Goal: Transaction & Acquisition: Subscribe to service/newsletter

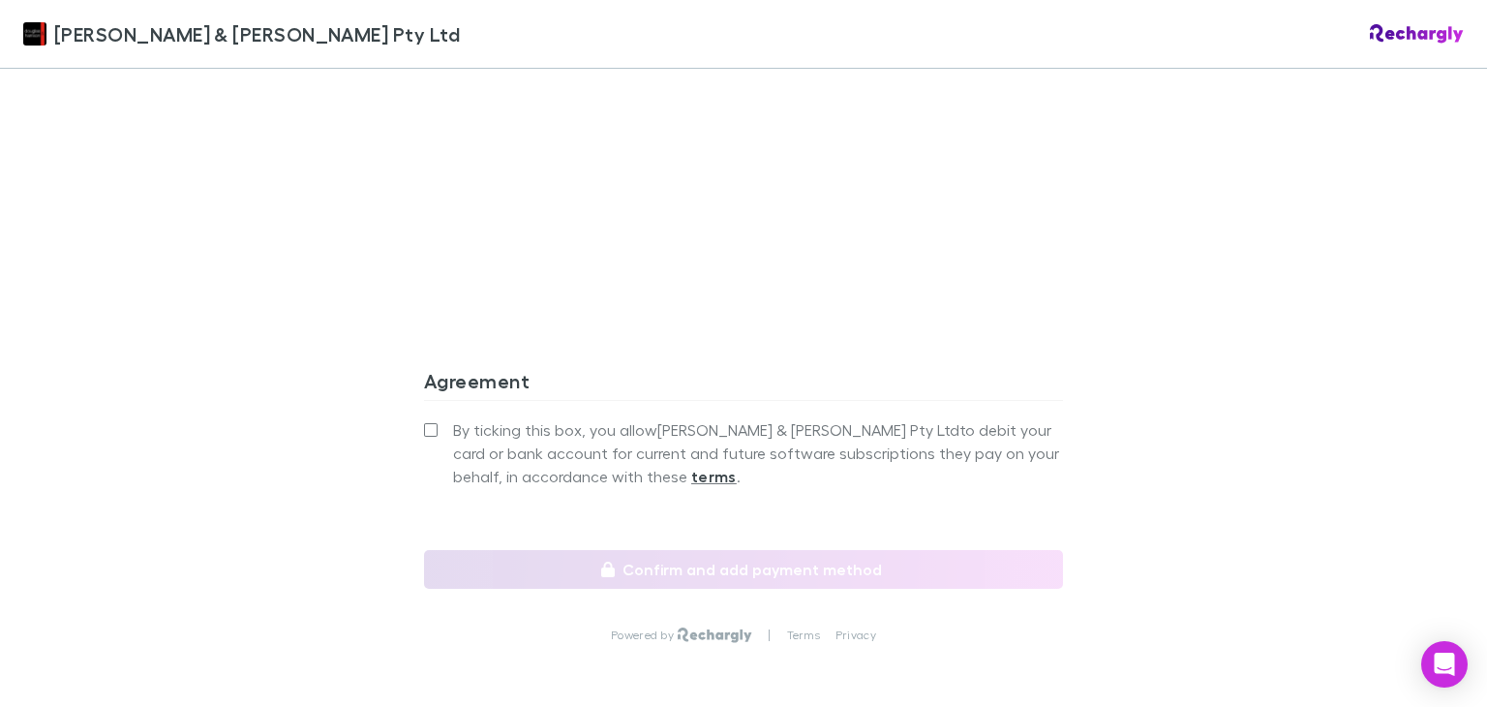
scroll to position [1793, 0]
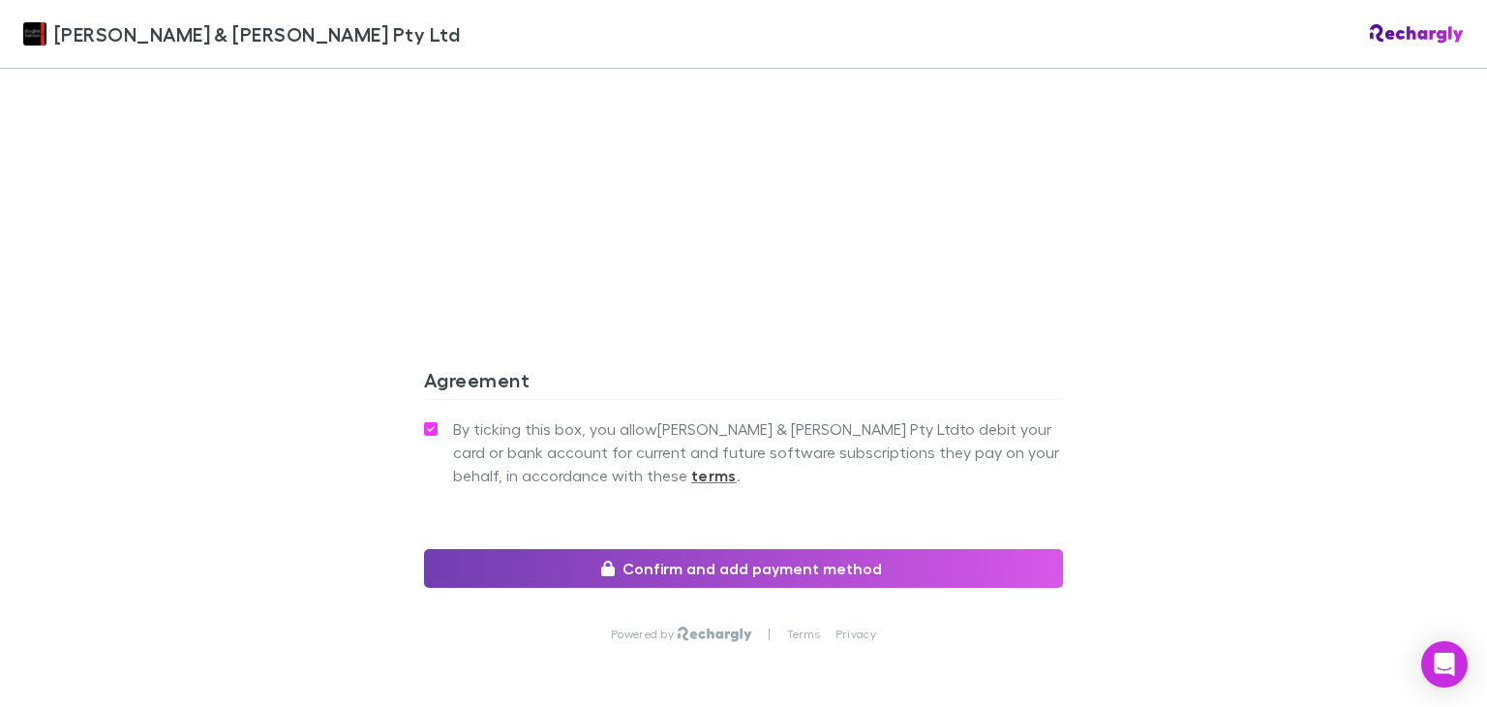
click at [556, 549] on button "Confirm and add payment method" at bounding box center [743, 568] width 639 height 39
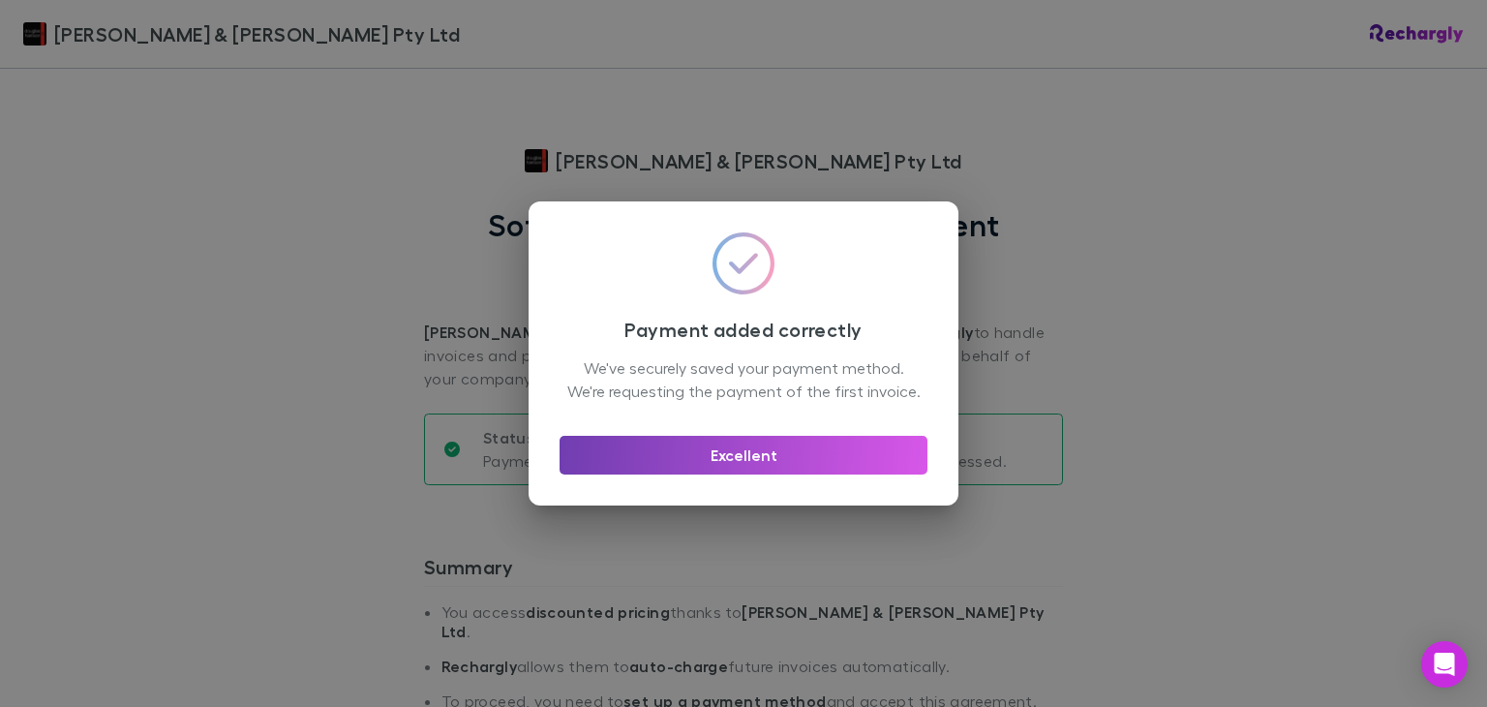
click at [751, 474] on button "Excellent" at bounding box center [744, 455] width 368 height 39
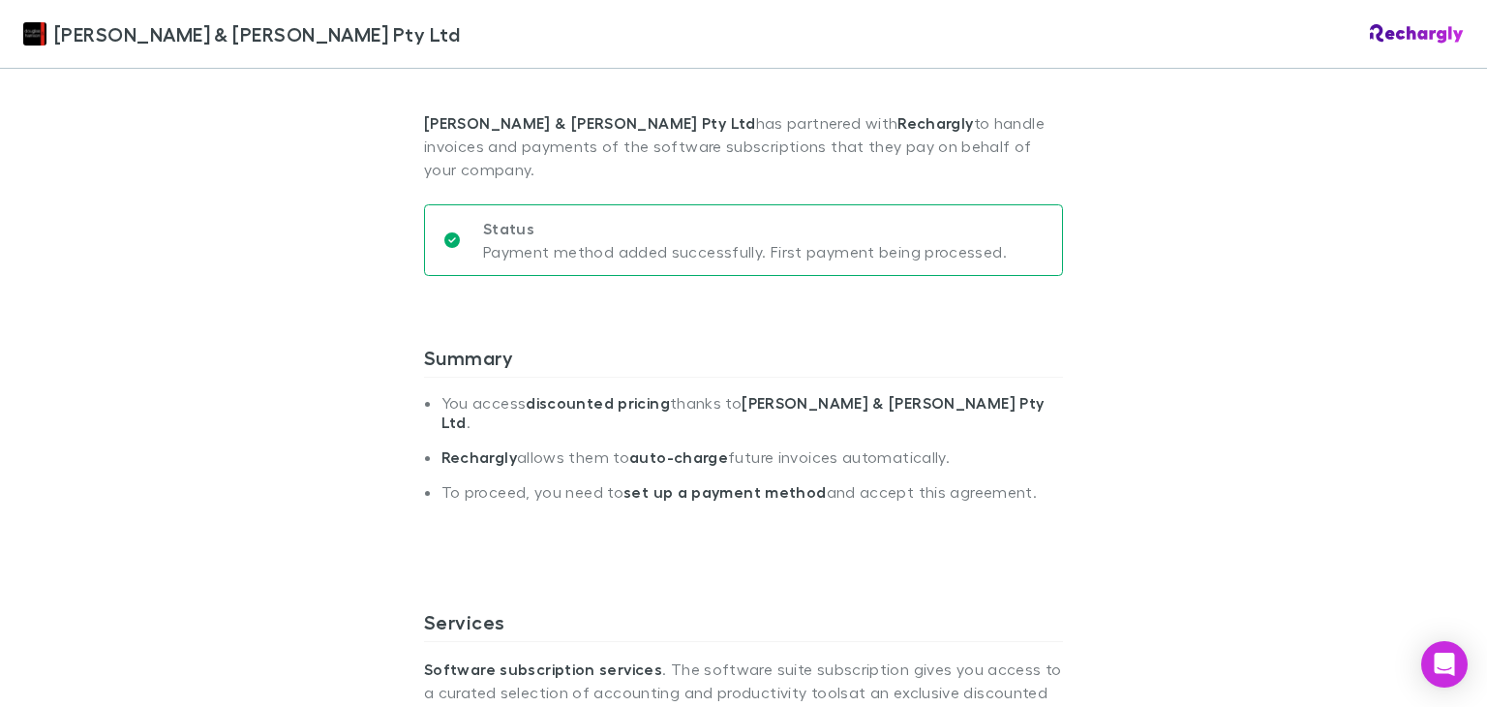
scroll to position [190, 0]
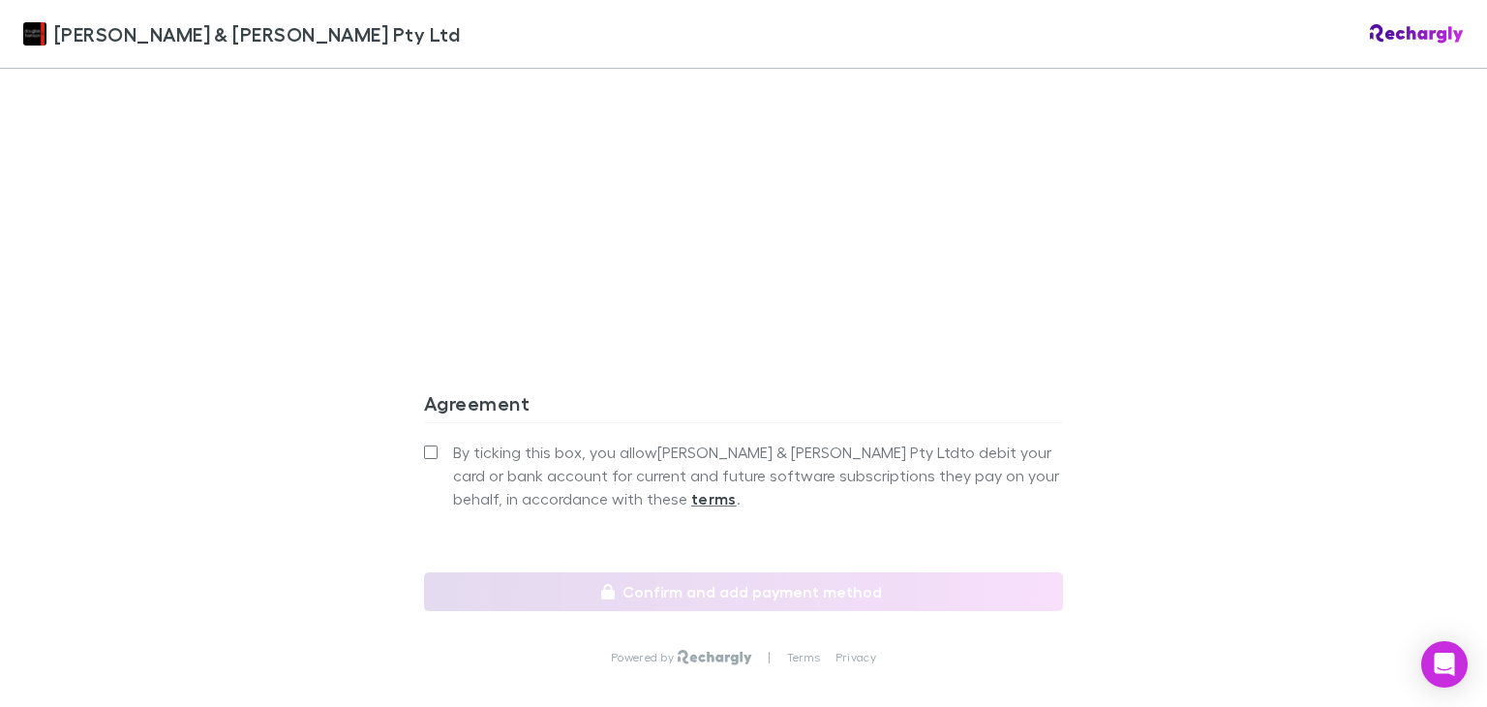
scroll to position [1793, 0]
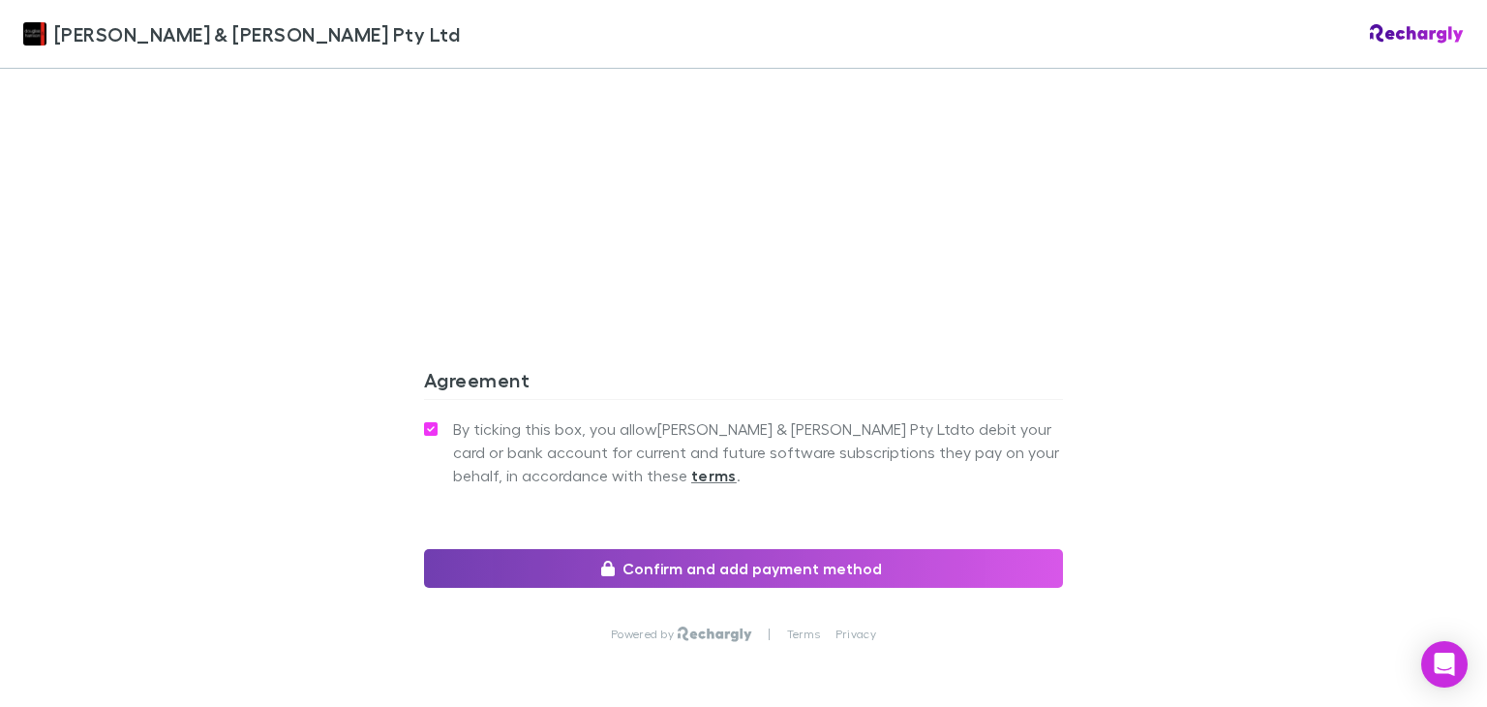
click at [615, 560] on icon "button" at bounding box center [608, 567] width 14 height 15
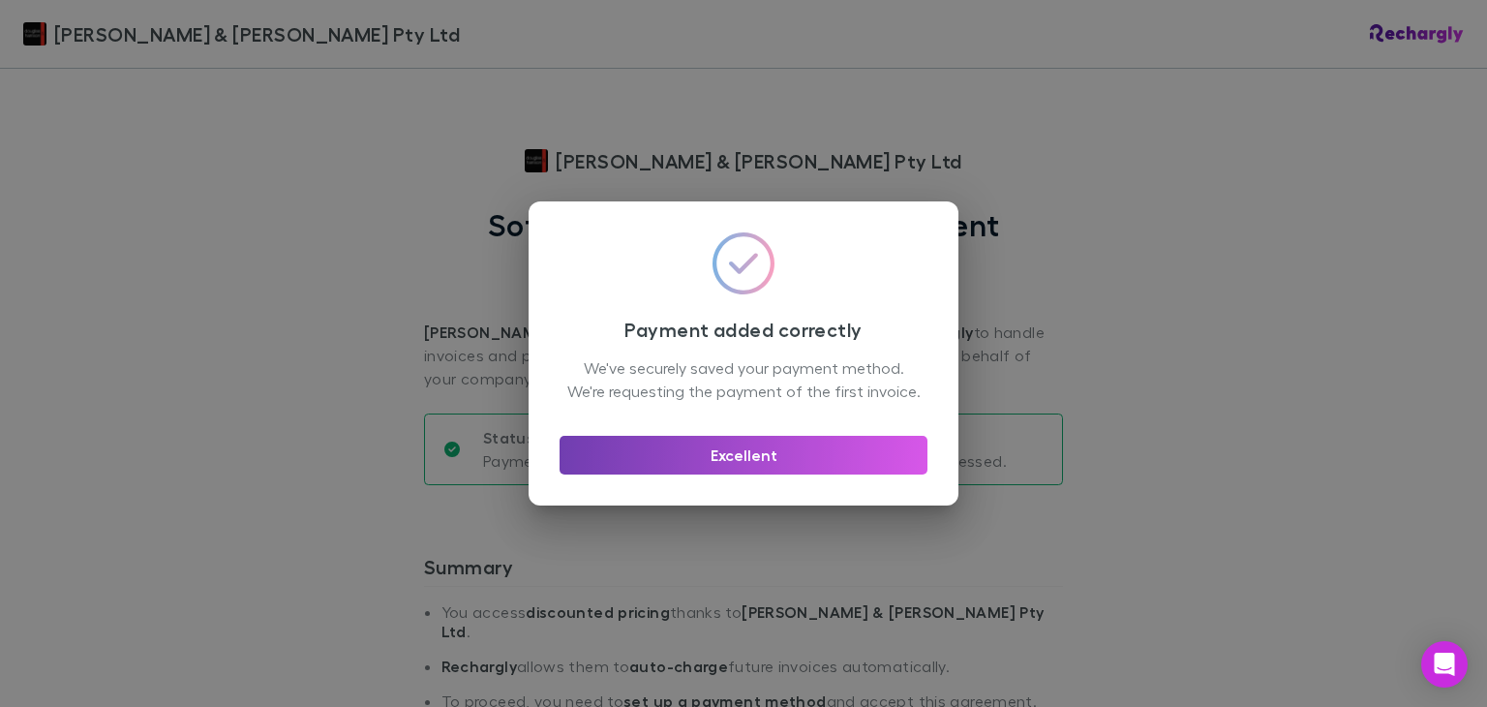
click at [753, 470] on button "Excellent" at bounding box center [744, 455] width 368 height 39
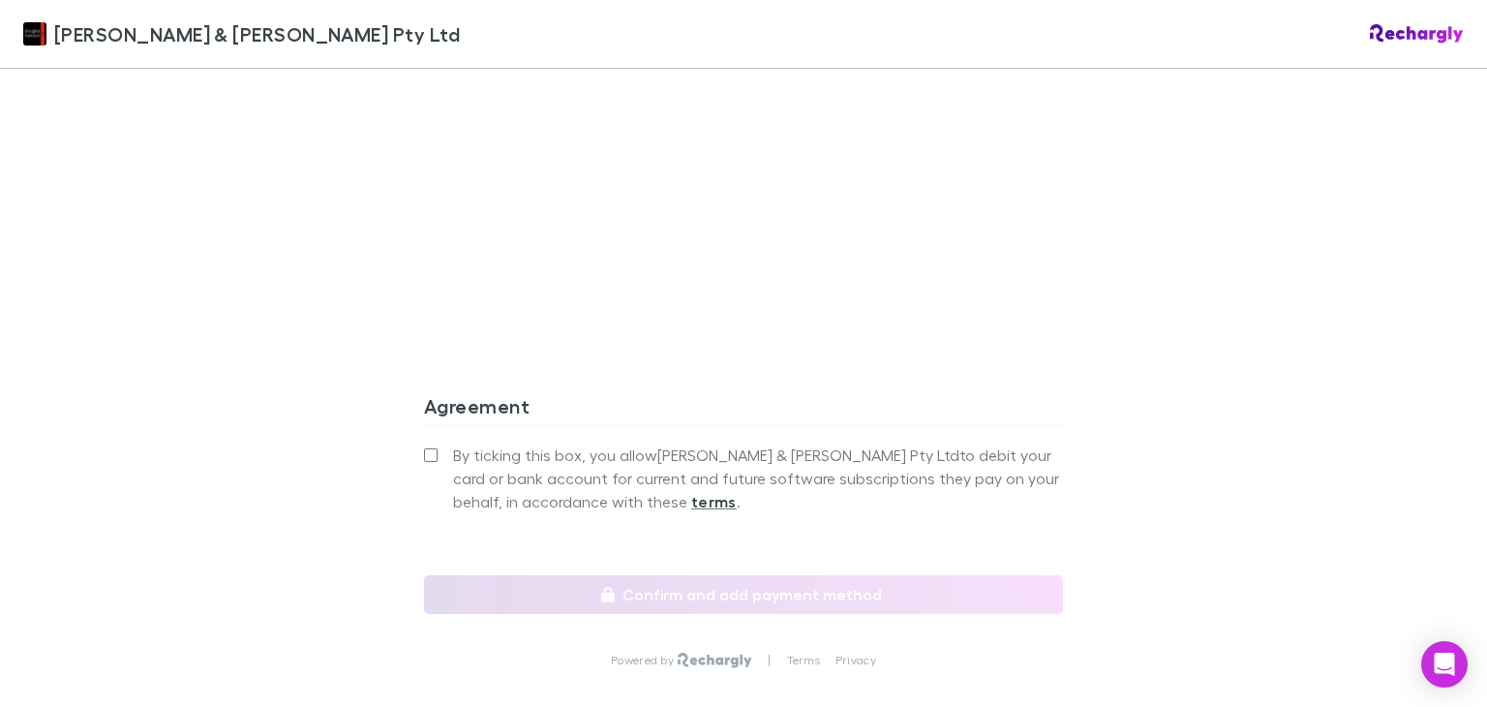
scroll to position [1793, 0]
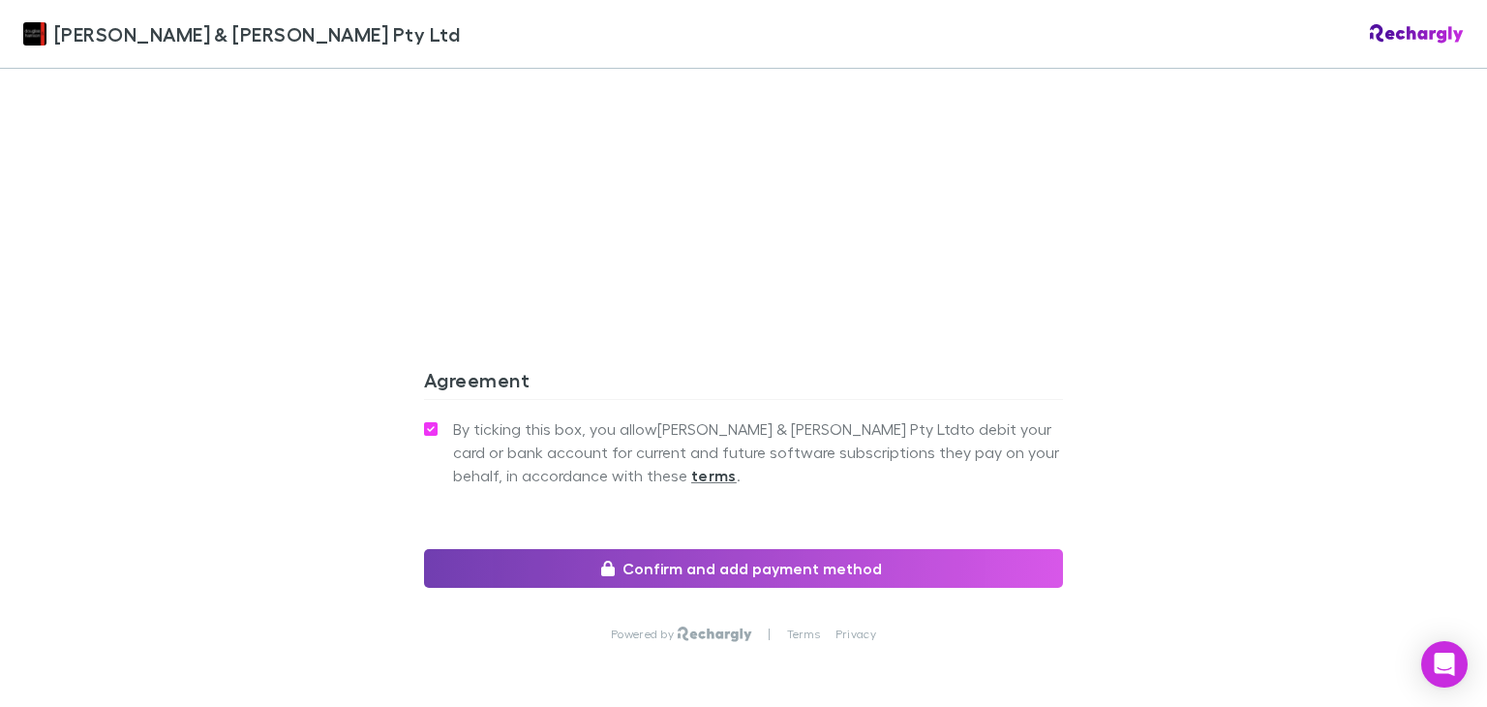
click at [676, 549] on button "Confirm and add payment method" at bounding box center [743, 568] width 639 height 39
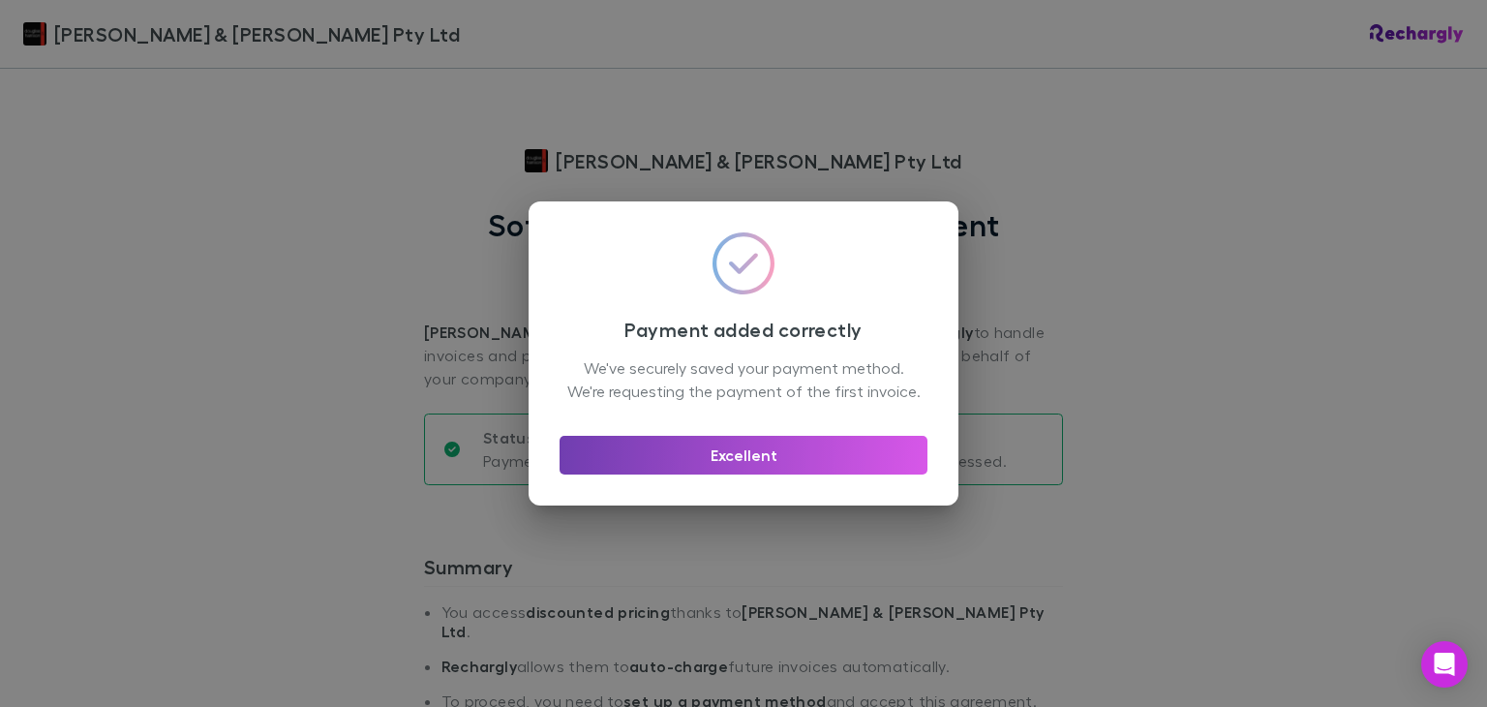
click at [773, 474] on button "Excellent" at bounding box center [744, 455] width 368 height 39
